Goal: Task Accomplishment & Management: Complete application form

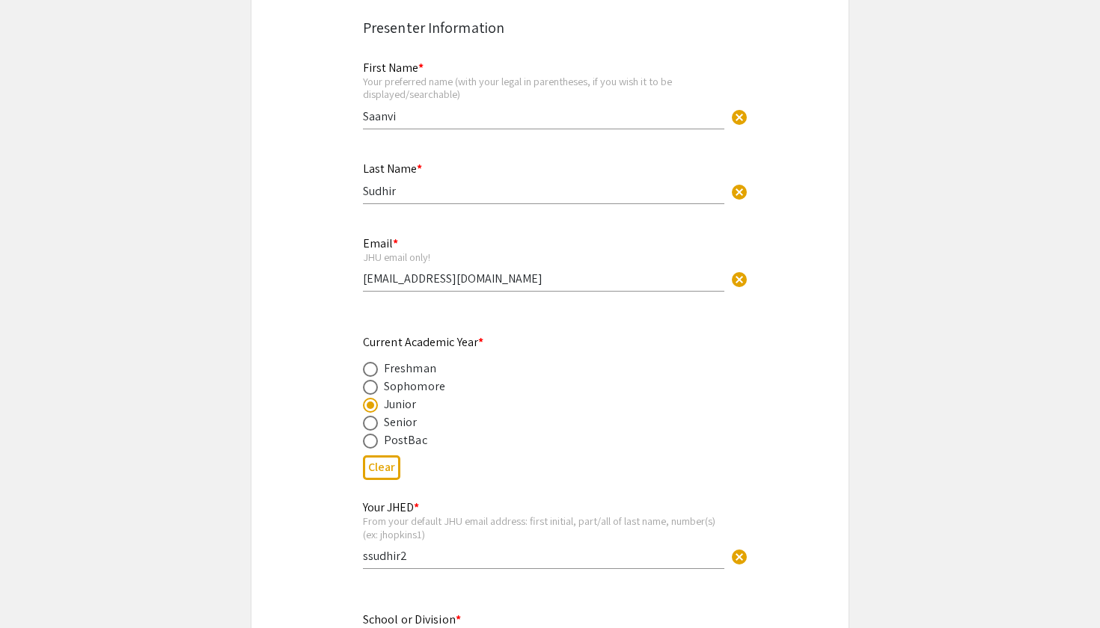
scroll to position [269, 0]
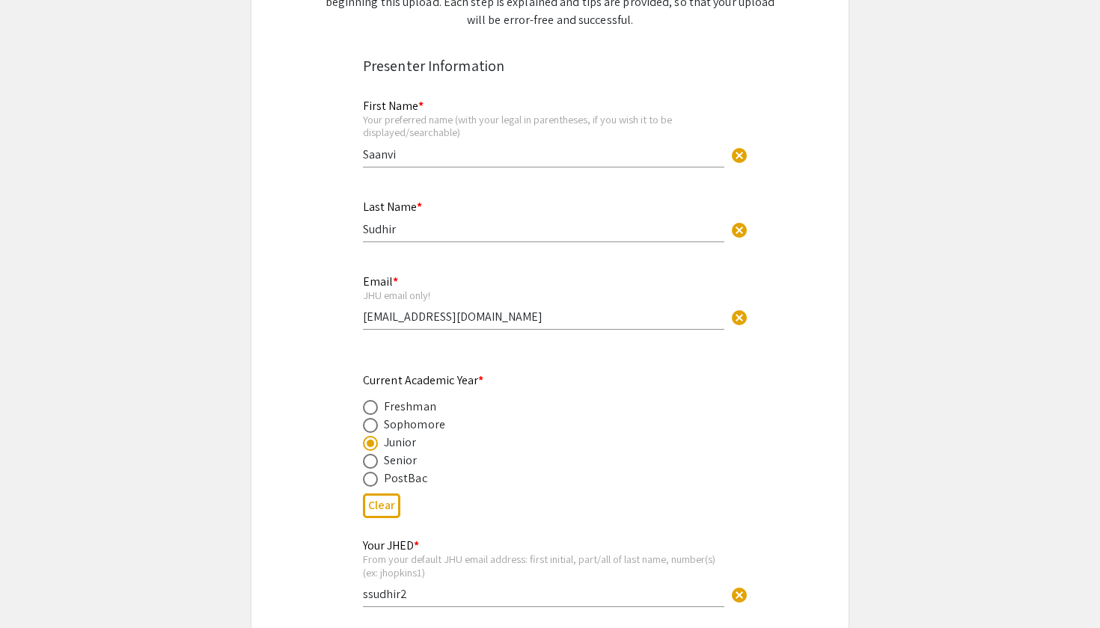
click at [415, 159] on input "Saanvi" at bounding box center [543, 155] width 361 height 16
click at [411, 234] on input "Sudhir" at bounding box center [543, 229] width 361 height 16
click at [471, 310] on input "ssudhir2@jh.edu" at bounding box center [543, 317] width 361 height 16
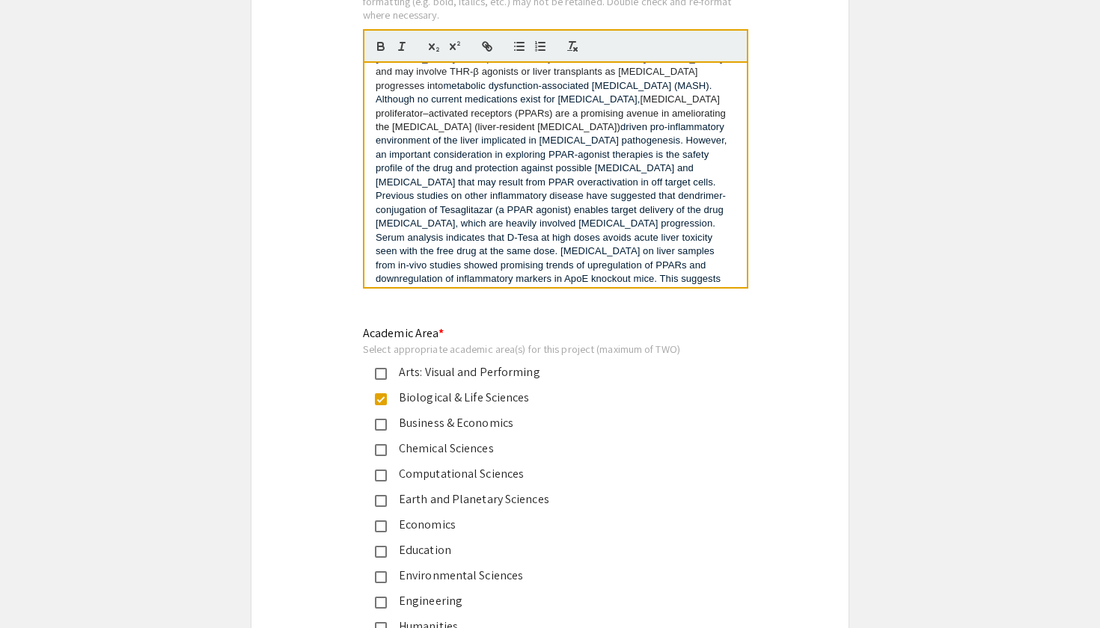
scroll to position [1499, 0]
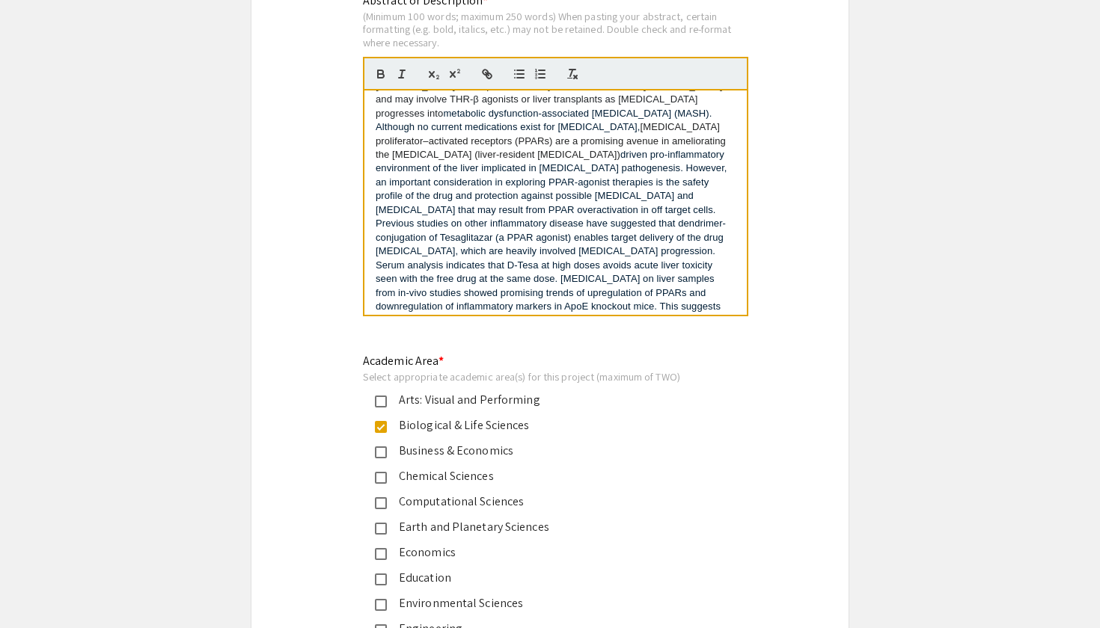
click at [685, 299] on p "Non-alcoholic fatty liver disease (NAFLD) is the most common type of liver dise…" at bounding box center [556, 168] width 360 height 345
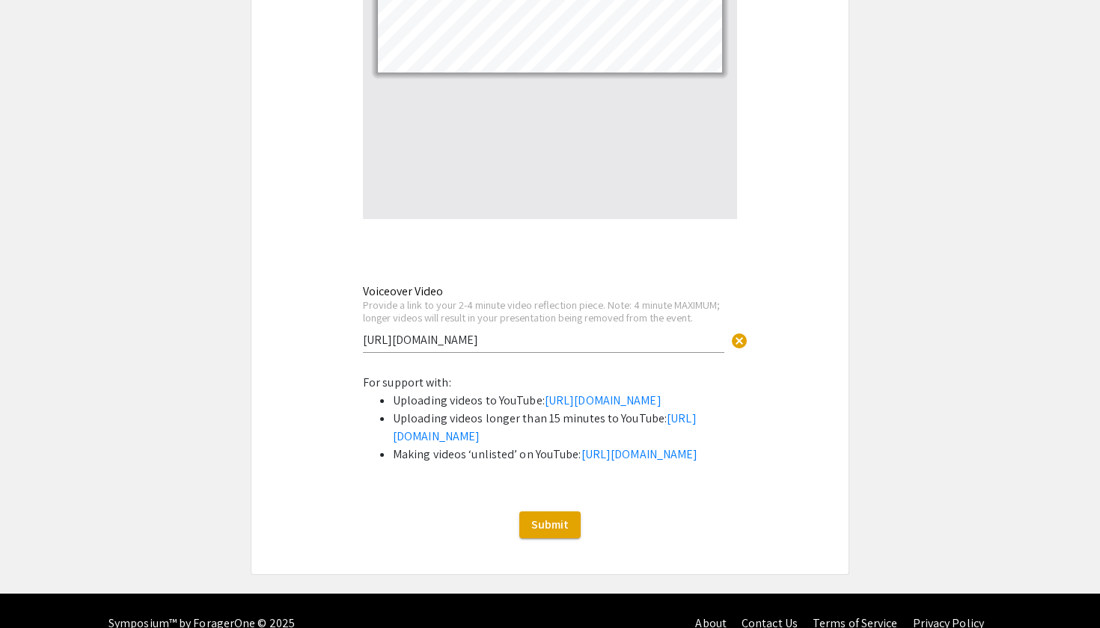
scroll to position [4973, 0]
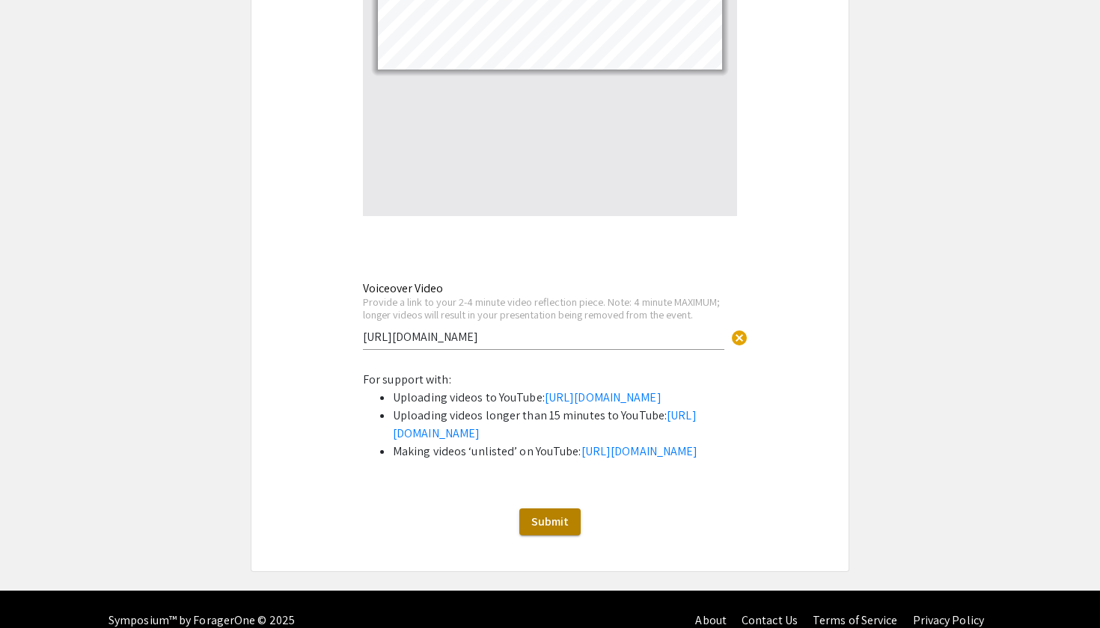
click at [544, 530] on span "Submit" at bounding box center [549, 522] width 37 height 16
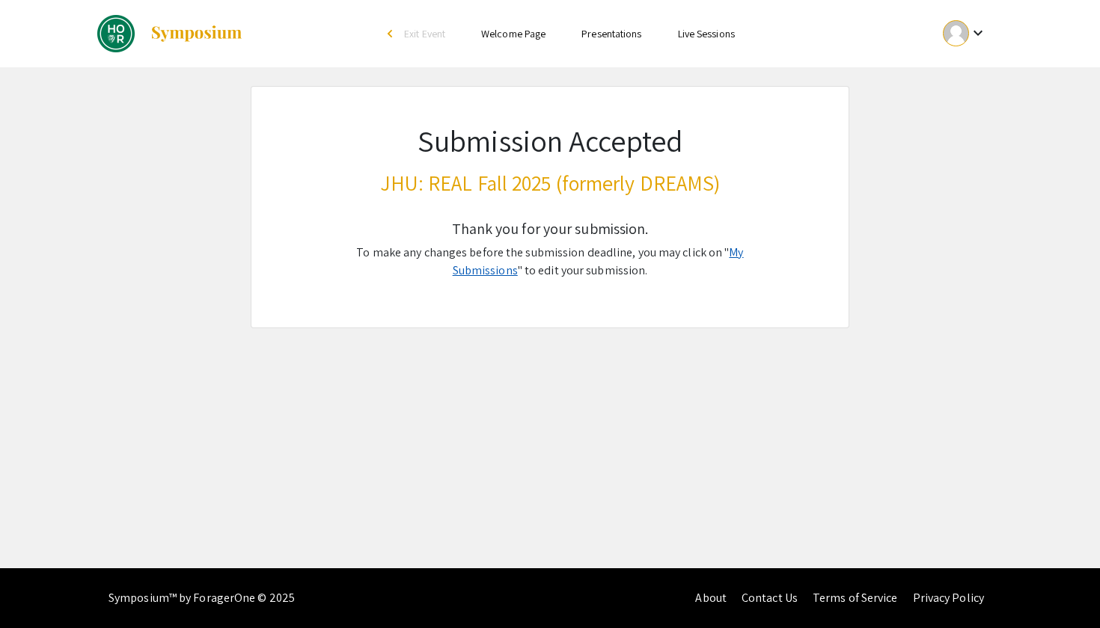
click at [720, 252] on link "My Submissions" at bounding box center [598, 262] width 291 height 34
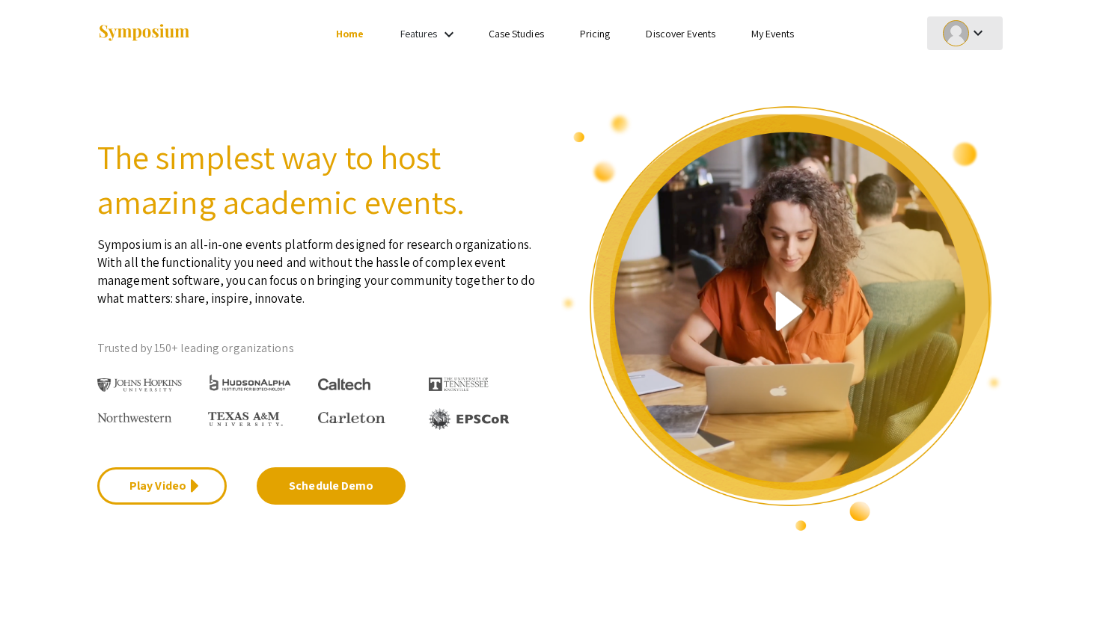
click at [971, 31] on mat-icon "keyboard_arrow_down" at bounding box center [978, 33] width 18 height 18
click at [975, 100] on button "My Submissions" at bounding box center [973, 110] width 92 height 36
